Goal: Browse casually

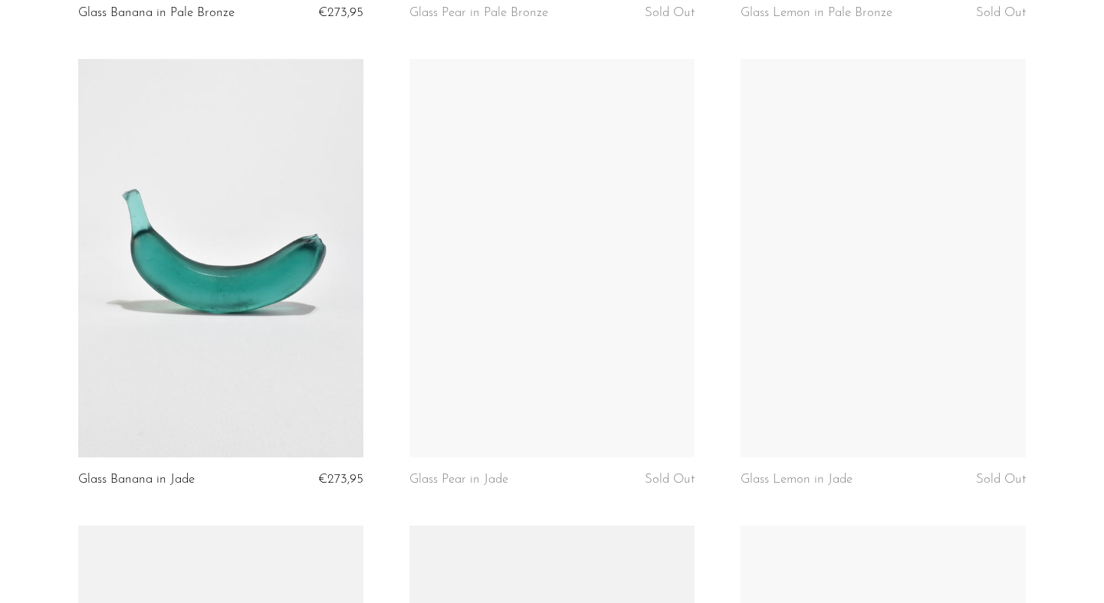
scroll to position [1258, 0]
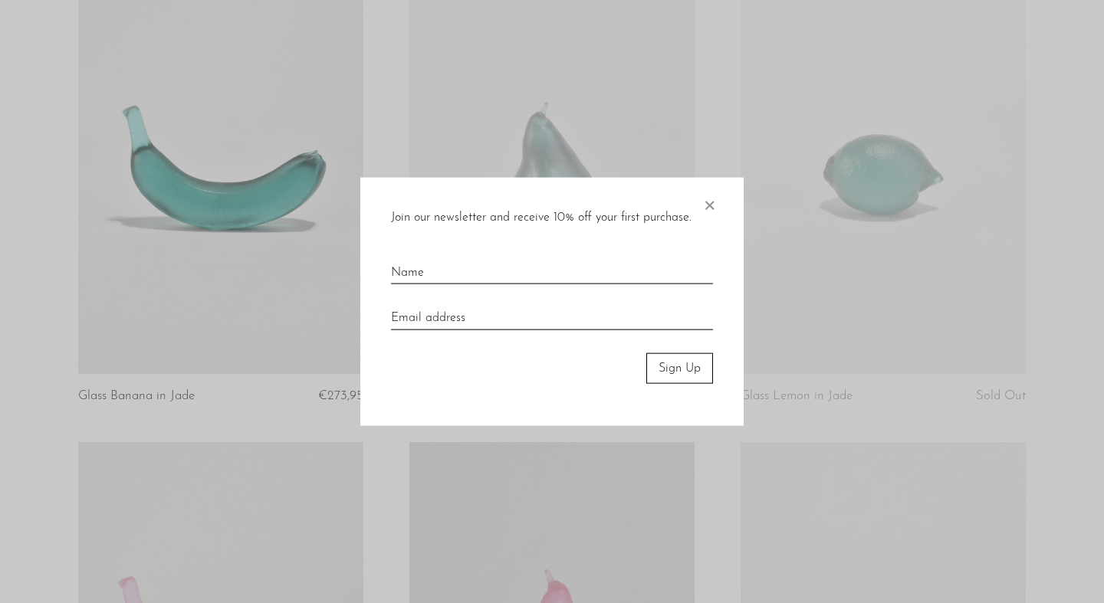
click at [712, 202] on span "×" at bounding box center [708, 201] width 15 height 49
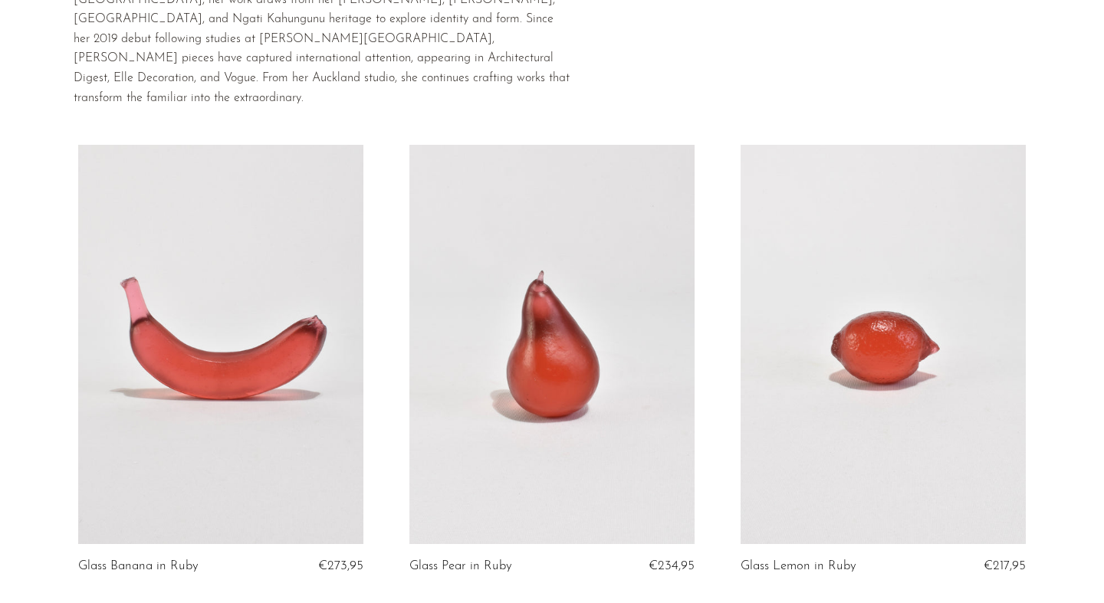
scroll to position [0, 0]
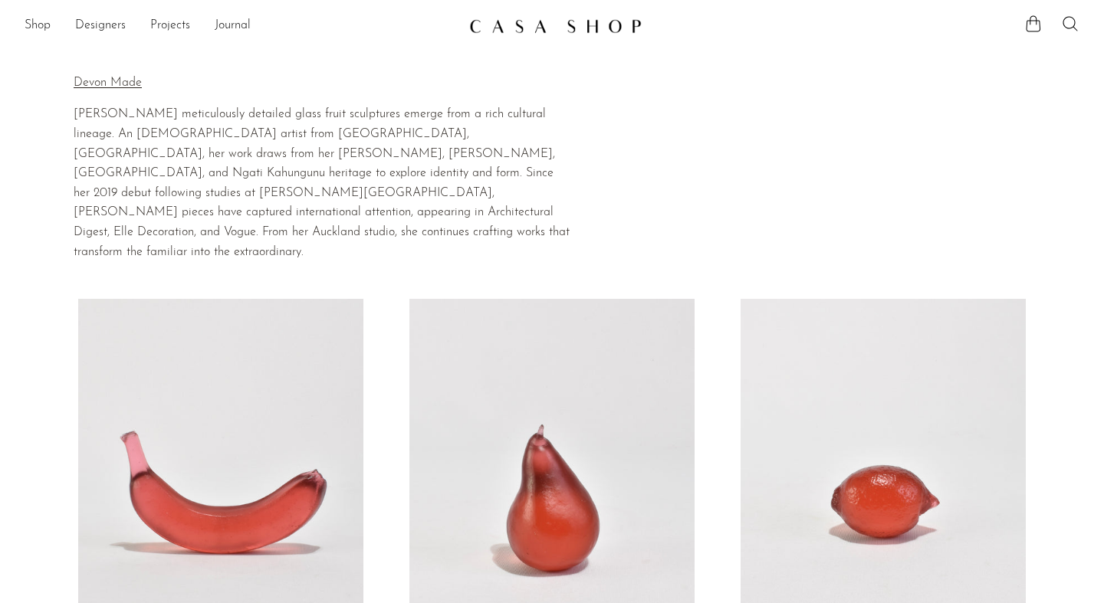
click at [107, 81] on p "Devon Made" at bounding box center [322, 84] width 497 height 20
click at [90, 25] on link "Designers" at bounding box center [100, 26] width 51 height 20
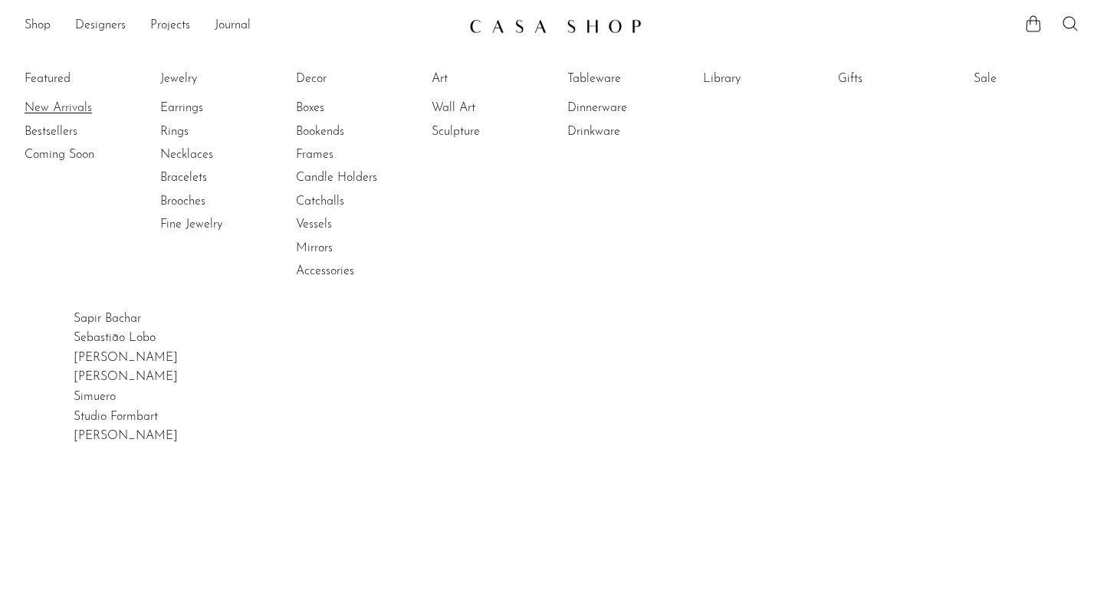
click at [46, 105] on link "New Arrivals" at bounding box center [82, 108] width 115 height 17
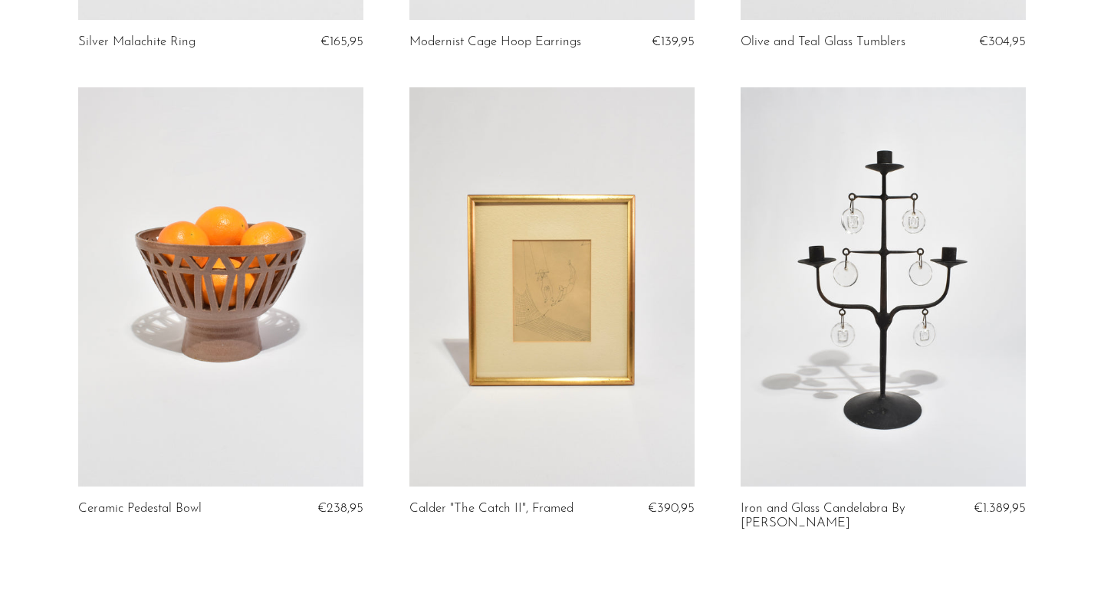
scroll to position [5527, 0]
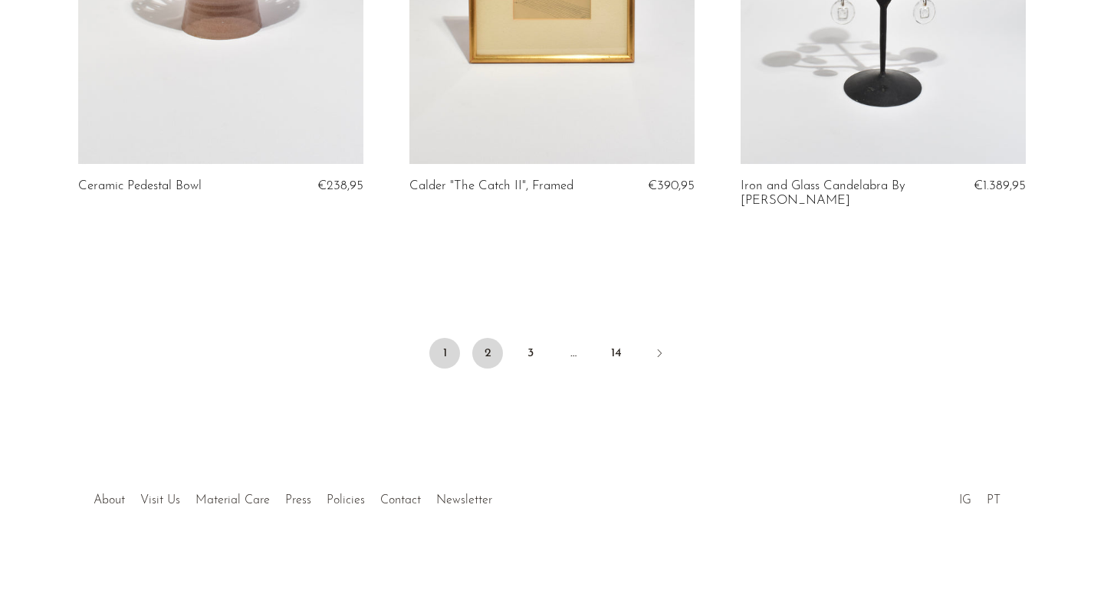
click at [485, 346] on link "2" at bounding box center [487, 353] width 31 height 31
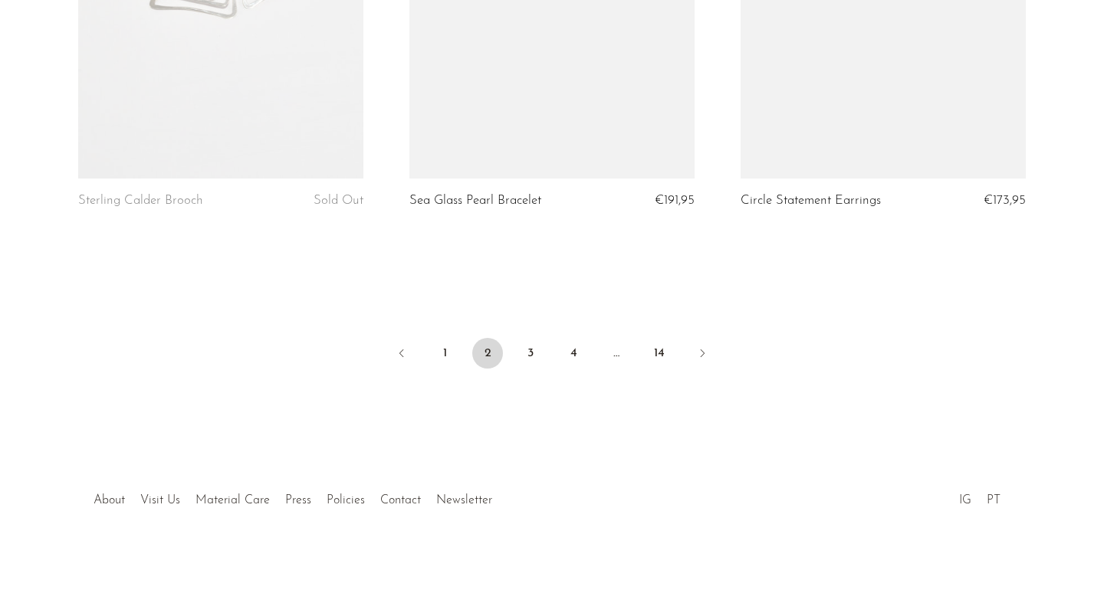
scroll to position [5540, 0]
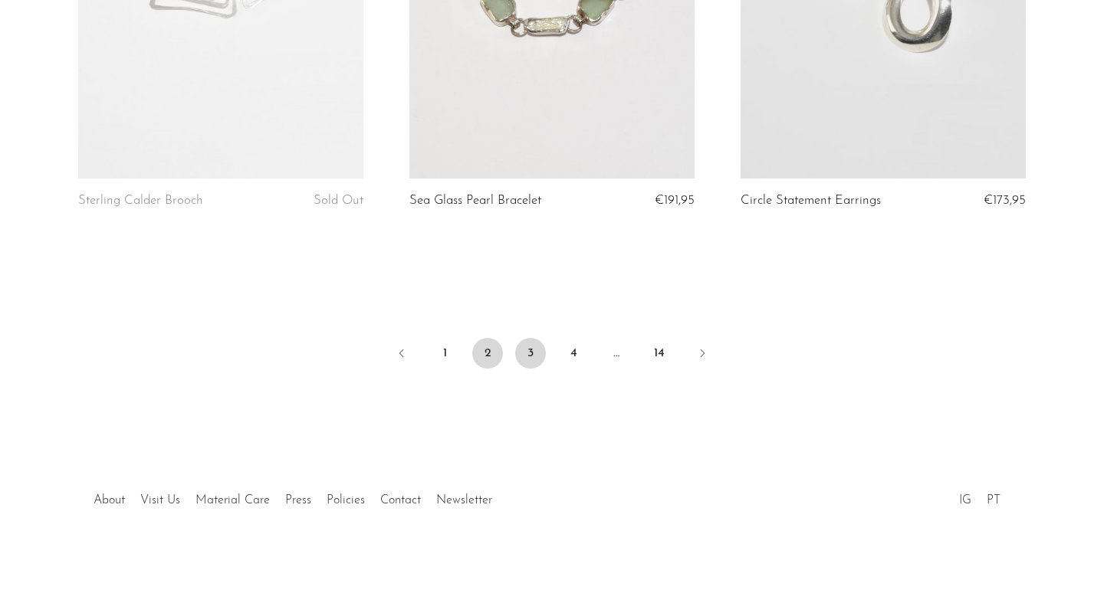
click at [536, 353] on link "3" at bounding box center [530, 353] width 31 height 31
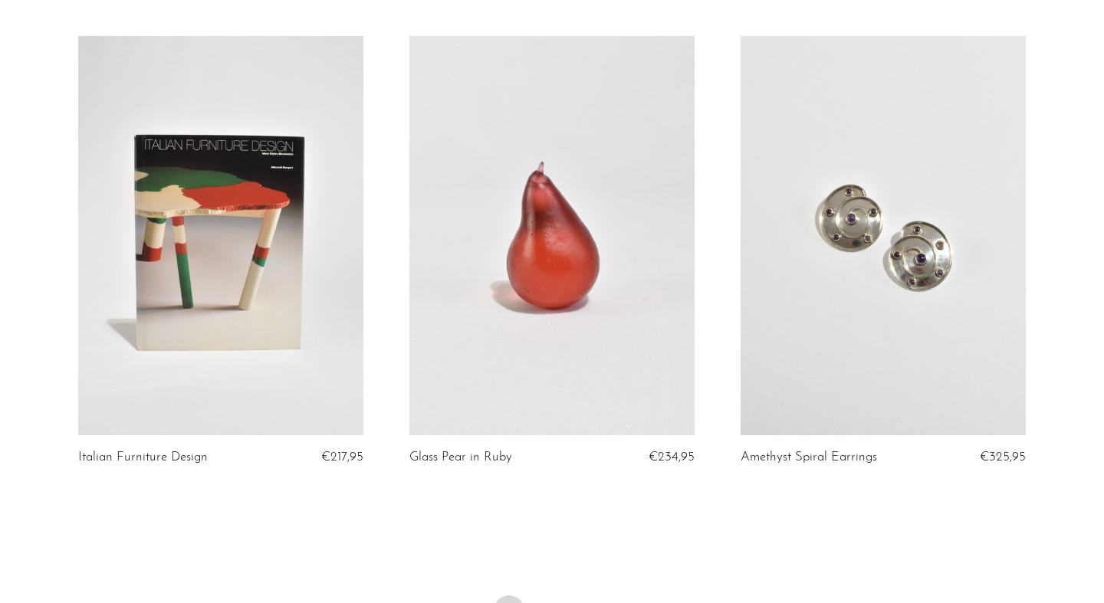
scroll to position [5540, 0]
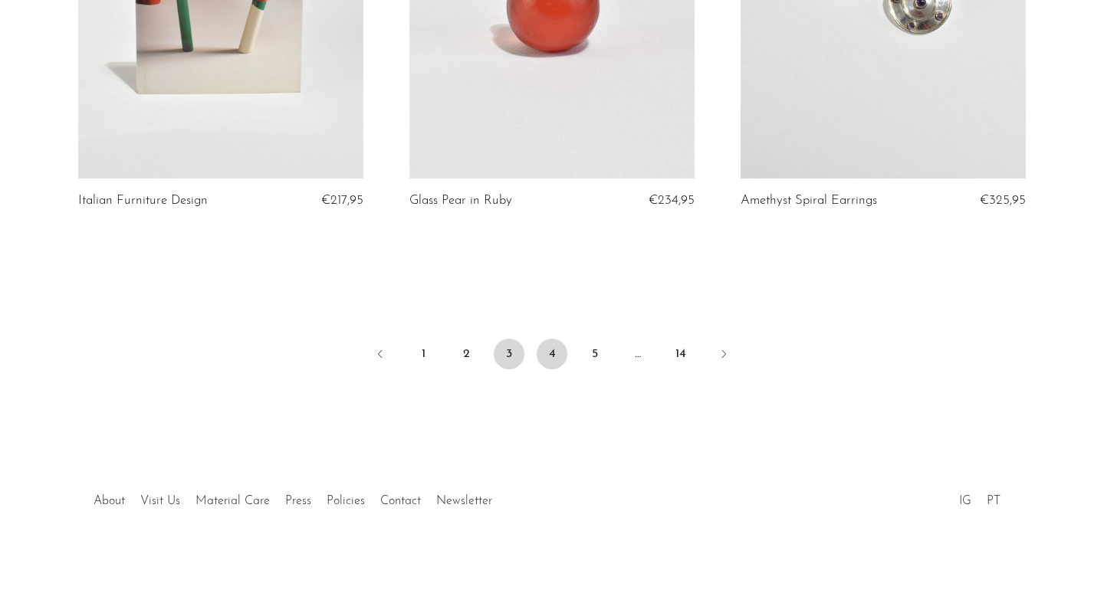
click at [553, 356] on link "4" at bounding box center [552, 354] width 31 height 31
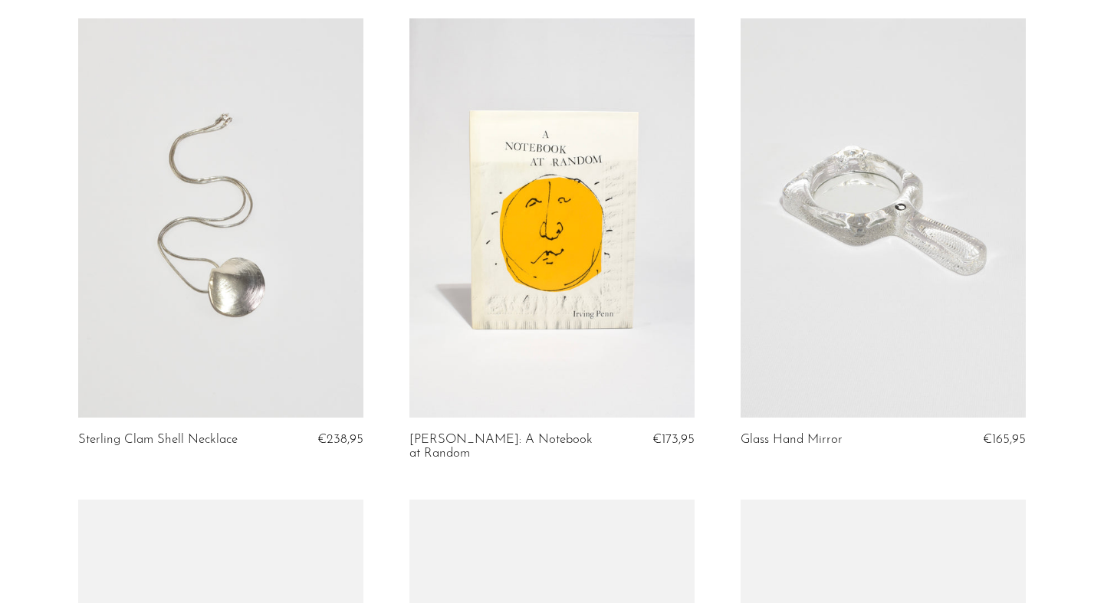
scroll to position [2127, 0]
